Goal: Navigation & Orientation: Find specific page/section

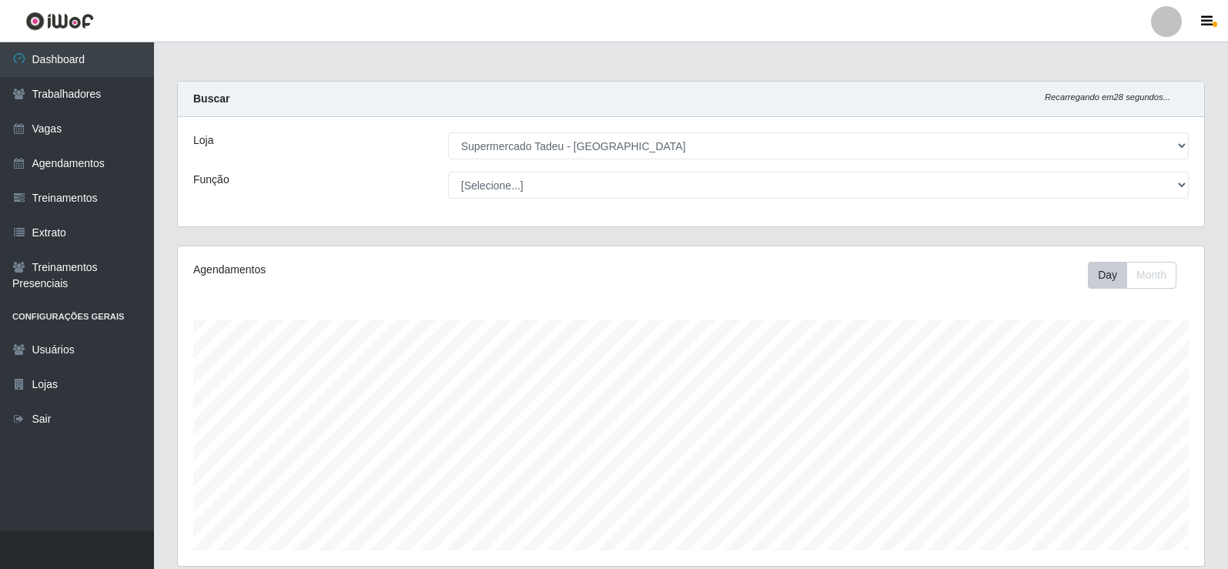
select select "195"
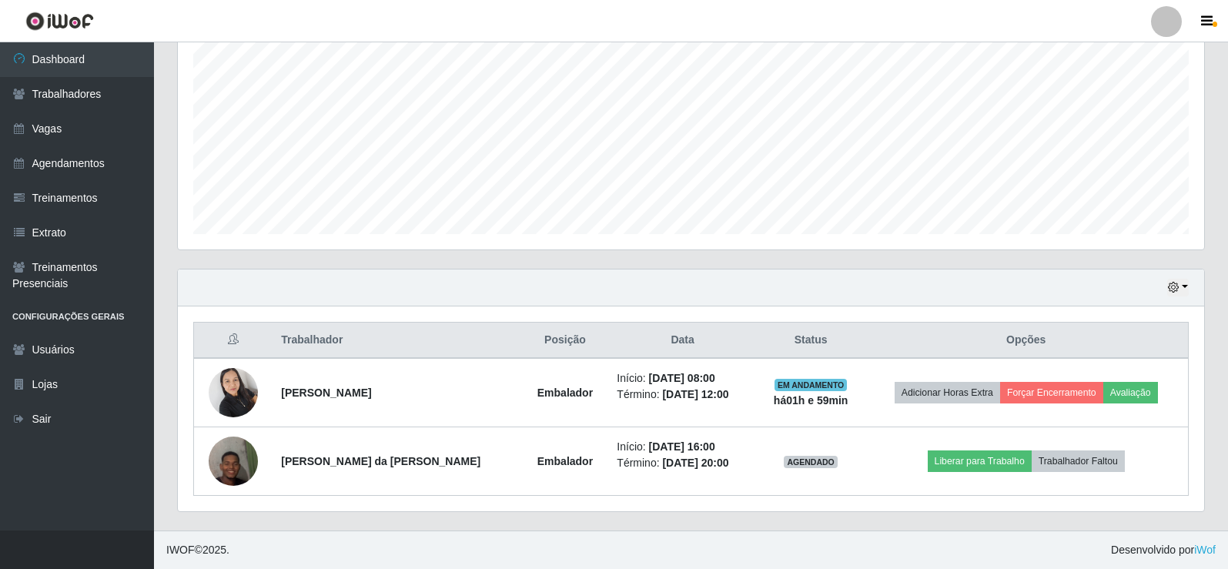
scroll to position [320, 1026]
click at [79, 233] on link "Extrato" at bounding box center [77, 233] width 154 height 35
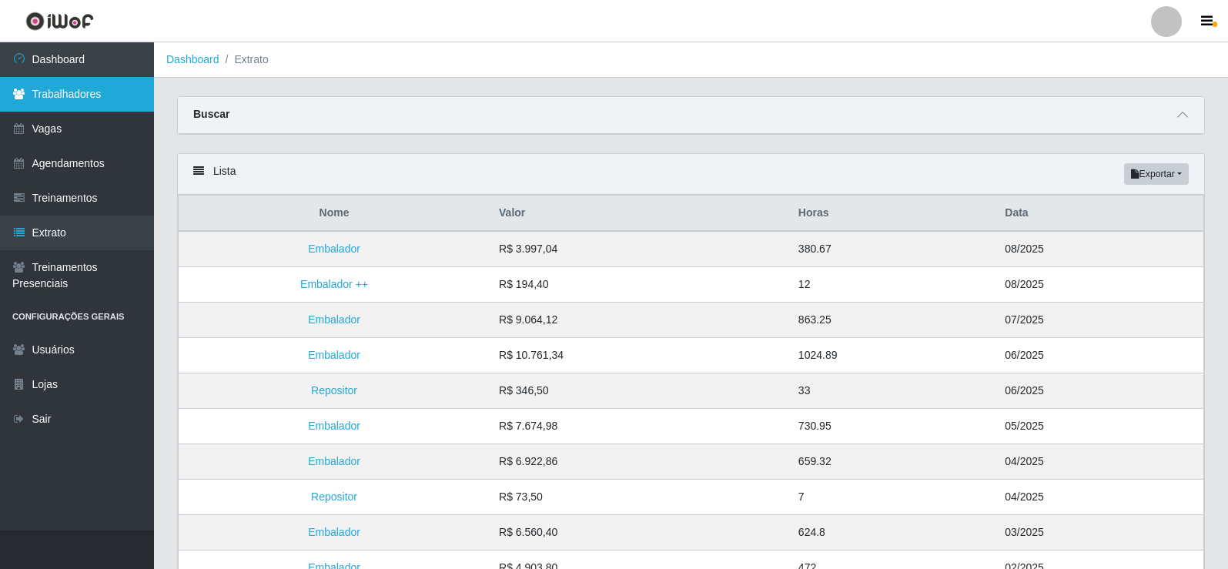
click at [37, 96] on link "Trabalhadores" at bounding box center [77, 94] width 154 height 35
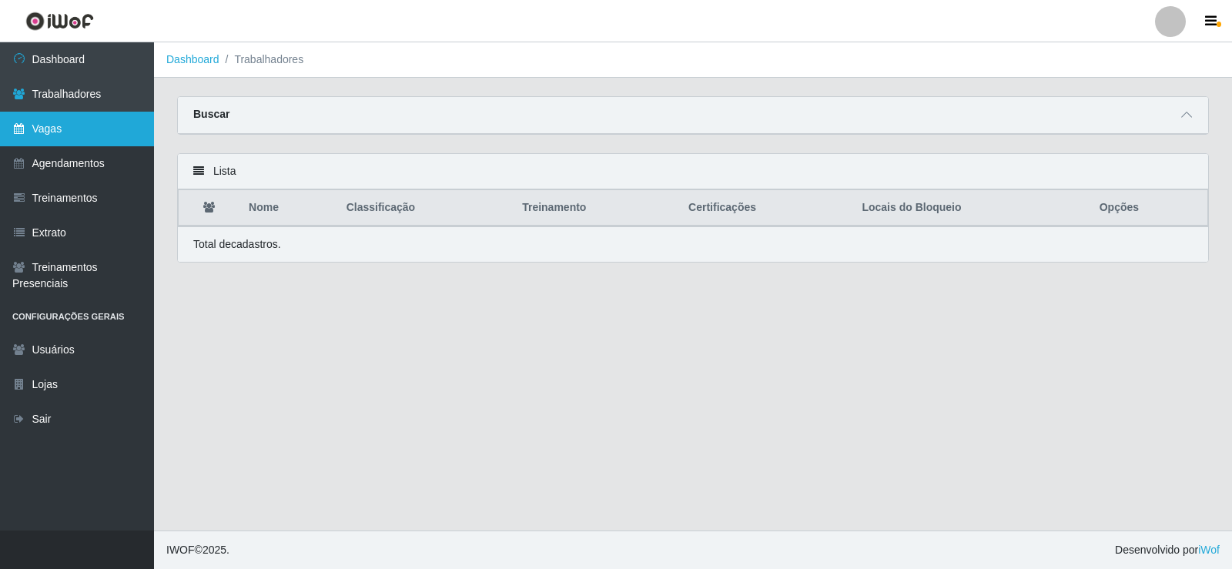
click at [76, 121] on link "Vagas" at bounding box center [77, 129] width 154 height 35
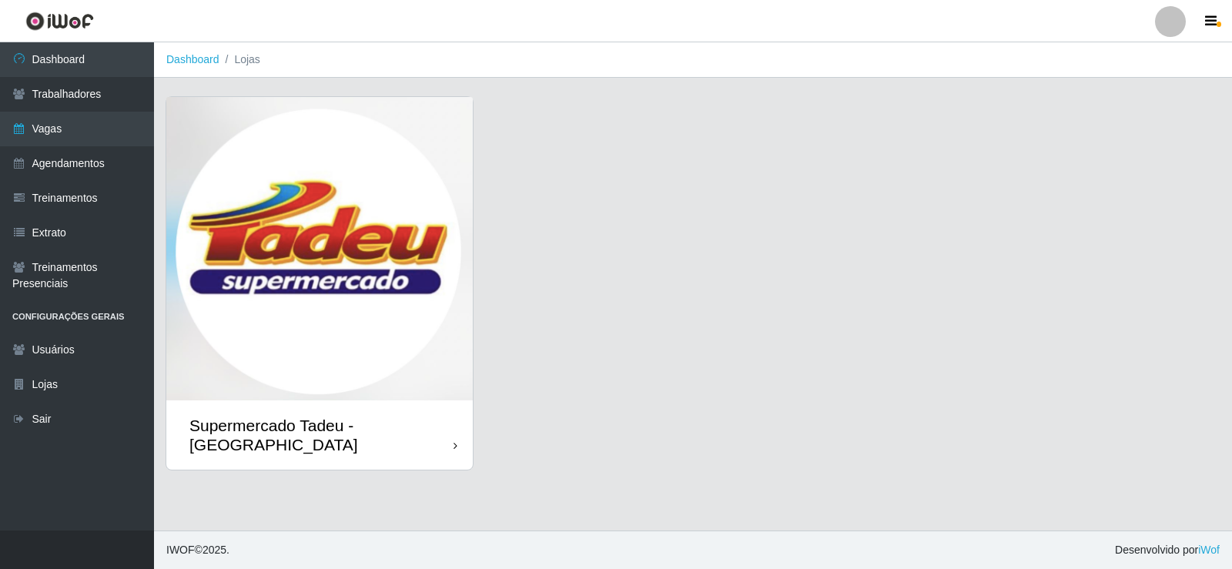
click at [366, 242] on img at bounding box center [319, 248] width 306 height 303
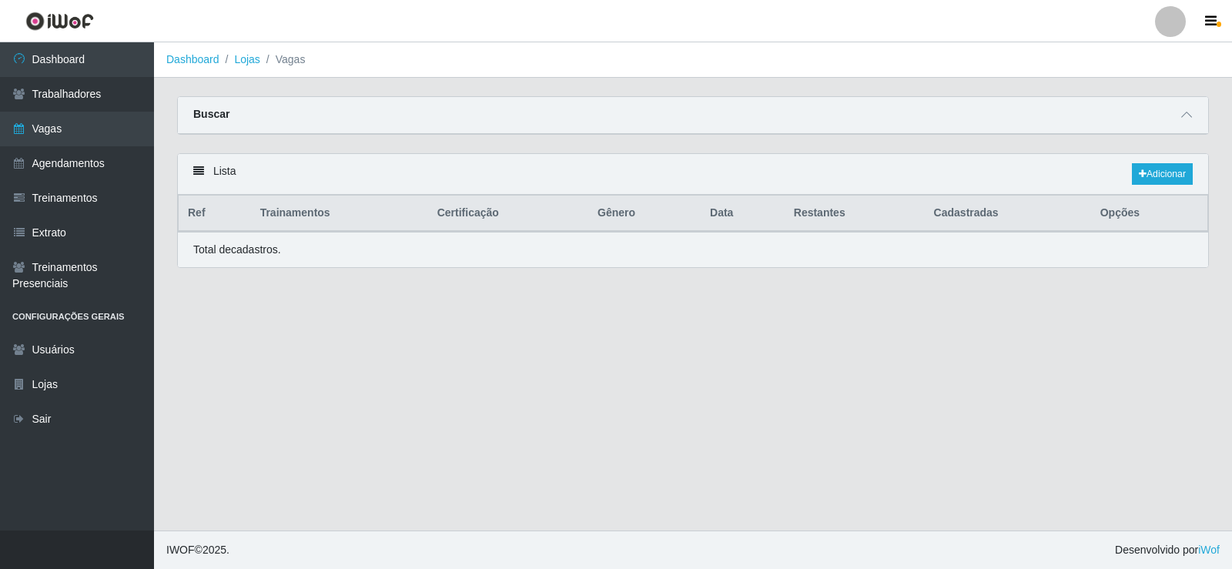
click at [365, 242] on div "Total de cadastros." at bounding box center [693, 249] width 1030 height 35
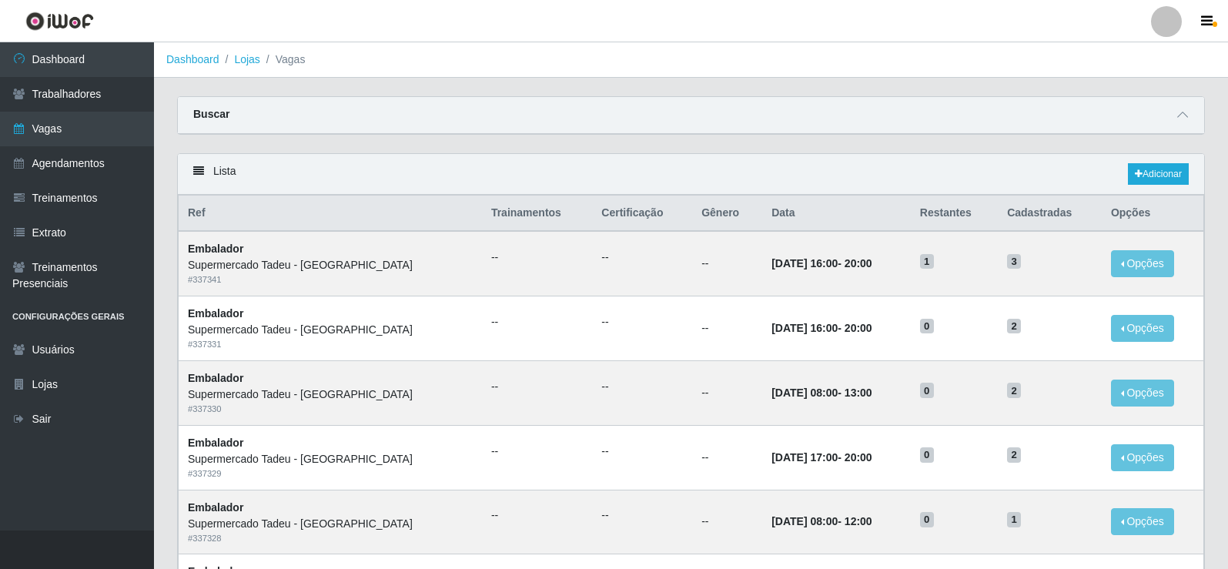
click at [822, 113] on div "Buscar" at bounding box center [691, 115] width 1026 height 37
click at [99, 229] on link "Extrato" at bounding box center [77, 233] width 154 height 35
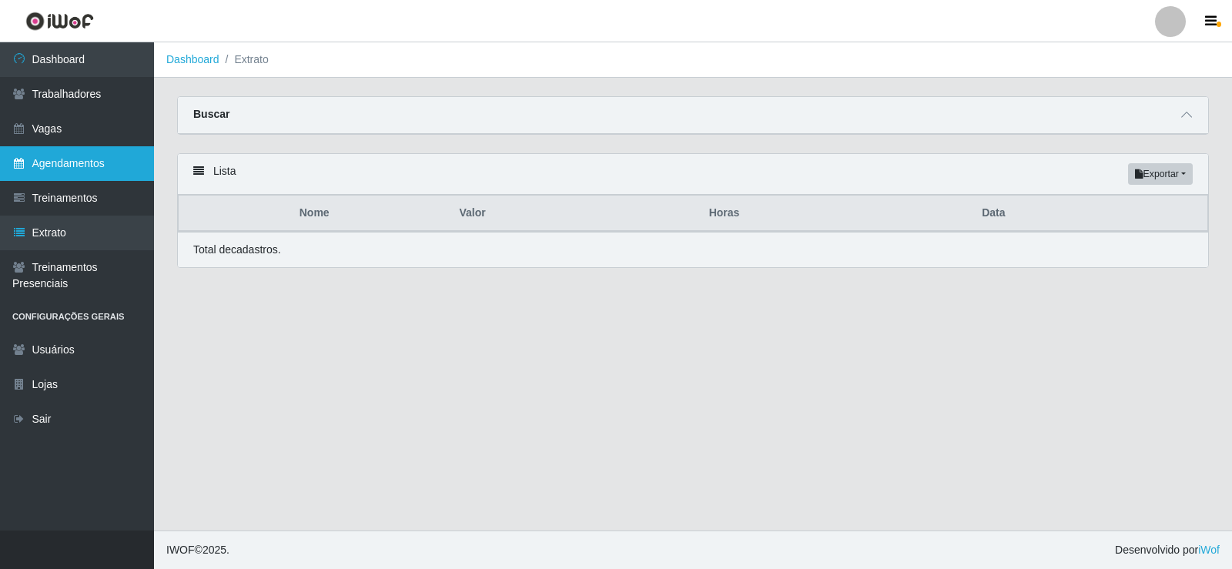
click at [90, 163] on link "Agendamentos" at bounding box center [77, 163] width 154 height 35
